Goal: Transaction & Acquisition: Subscribe to service/newsletter

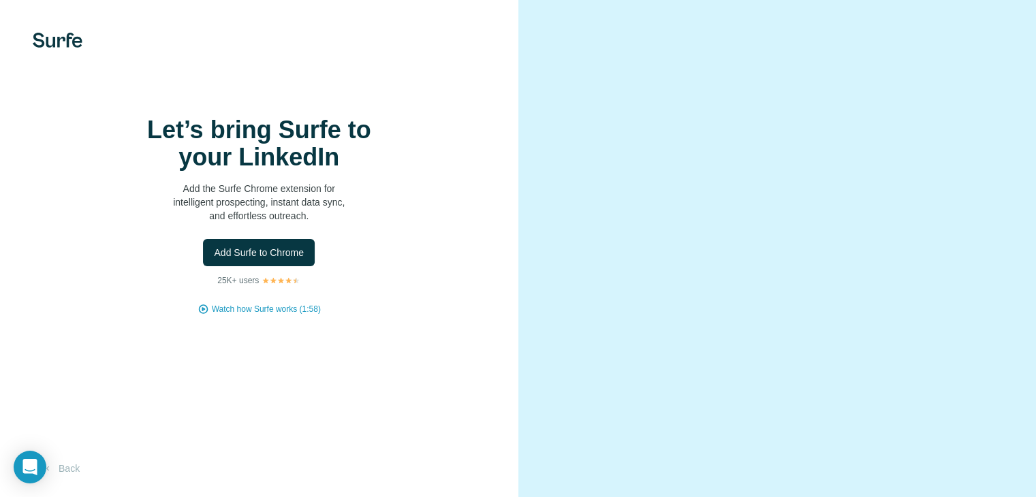
scroll to position [61, 0]
click at [67, 467] on button "Back" at bounding box center [61, 468] width 57 height 25
click at [948, 314] on video at bounding box center [778, 248] width 442 height 221
click at [44, 41] on img at bounding box center [58, 40] width 50 height 15
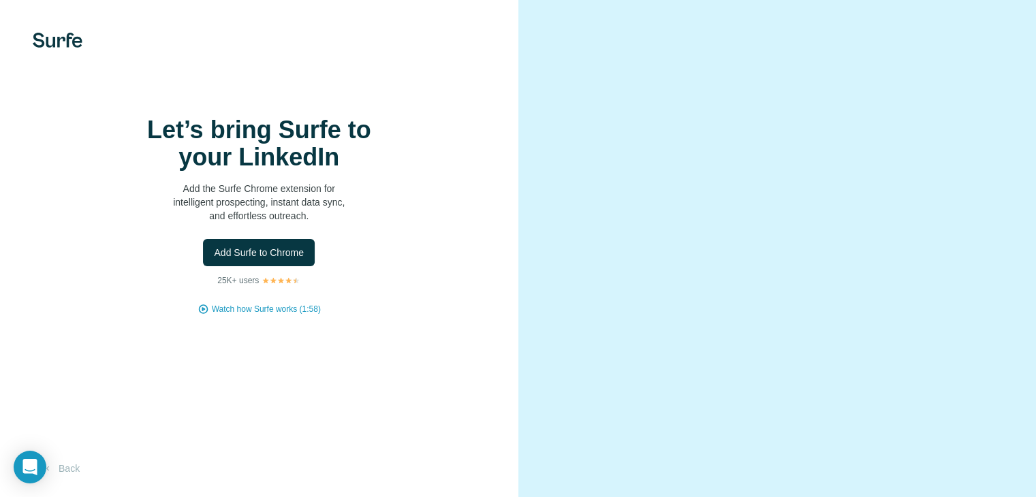
click at [44, 41] on img at bounding box center [58, 40] width 50 height 15
